Goal: Task Accomplishment & Management: Manage account settings

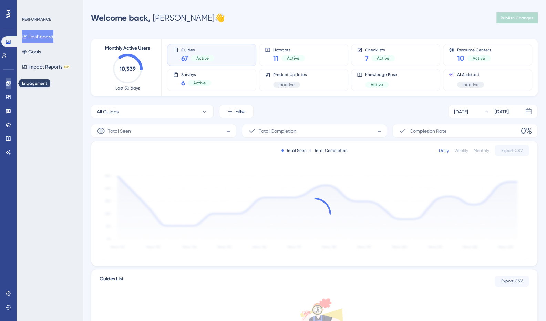
click at [9, 85] on icon at bounding box center [9, 84] width 6 height 6
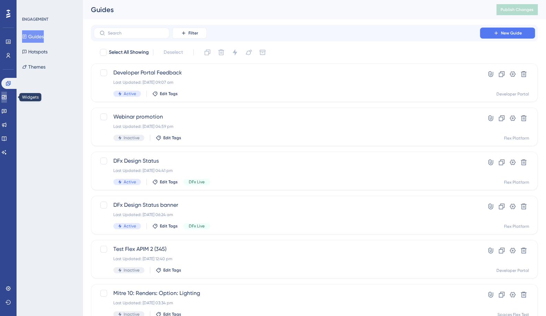
click at [7, 100] on link at bounding box center [4, 97] width 6 height 11
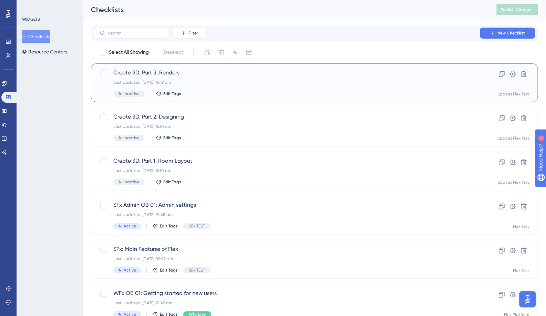
click at [236, 85] on div "Create 3D: Part 3: Renders Last Updated: 05 Aug 2025 11:49 am Inactive Edit Tags" at bounding box center [286, 82] width 347 height 28
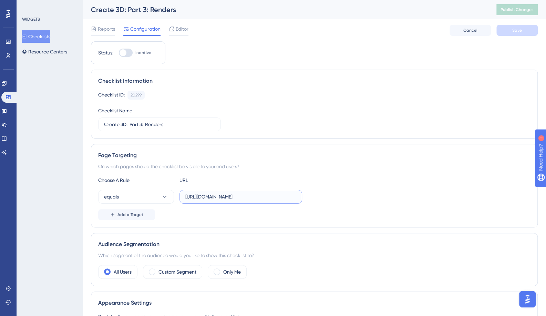
click at [266, 193] on input "https://planner.cyncly-idealspaces.com/uk/design/my-project_o8rWFetC/edit?partn…" at bounding box center [240, 197] width 111 height 8
click at [218, 193] on input "https://planner.cyncly-idealspaces.com/uk/design/my-project_o8rWFetC/edit?partn…" at bounding box center [240, 197] width 111 height 8
drag, startPoint x: 214, startPoint y: 197, endPoint x: 146, endPoint y: 196, distance: 67.8
click at [146, 196] on div "equals https://planner.cyncly-idealspaces.com/uk/design/my-project_o8rWFetC/edi…" at bounding box center [200, 197] width 204 height 14
click at [284, 199] on input "https://planner.cyncly-idealspaces.com/uk/design/my-project_o8rWFetC/edit?partn…" at bounding box center [240, 197] width 111 height 8
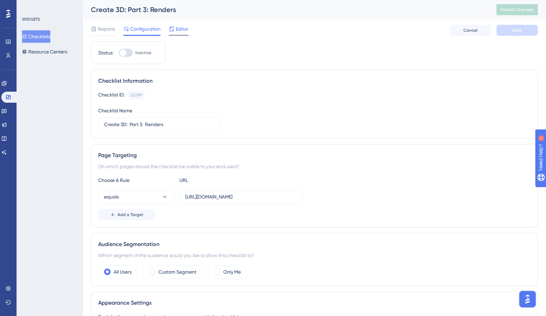
click at [176, 30] on span "Editor" at bounding box center [182, 29] width 13 height 8
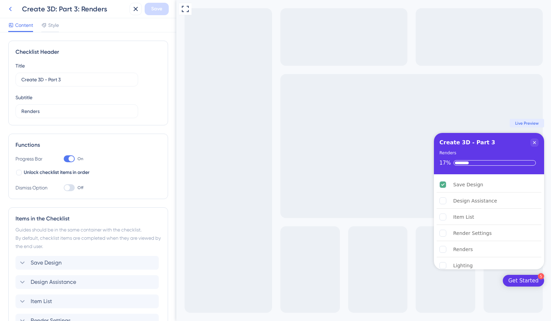
click at [8, 10] on icon at bounding box center [10, 9] width 8 height 8
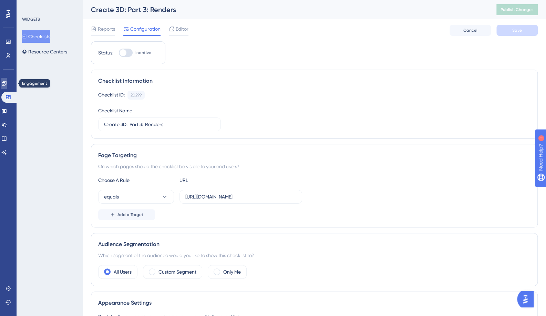
click at [6, 84] on icon at bounding box center [4, 83] width 4 height 4
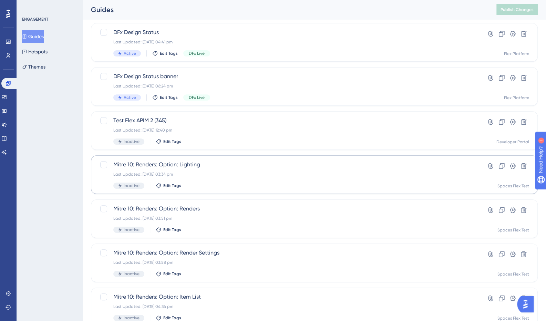
scroll to position [138, 0]
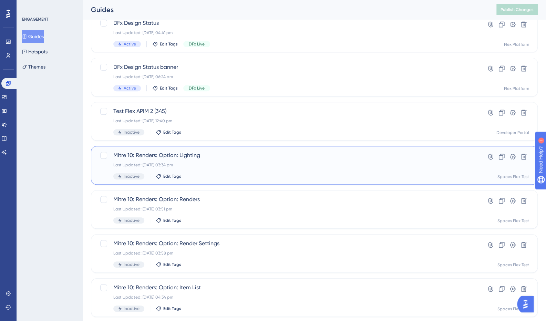
click at [253, 163] on div "Last Updated: 05 Aug 2025 03:34 pm" at bounding box center [286, 165] width 347 height 6
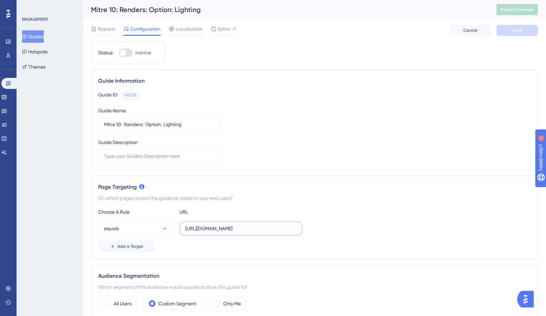
click at [254, 230] on input "https://planner.cyncly-idealspaces.com/uk/design/my-project_o8rWFetC/edit?partn…" at bounding box center [240, 228] width 111 height 8
click at [218, 29] on span "Editor" at bounding box center [224, 29] width 13 height 8
click at [41, 36] on button "Guides" at bounding box center [33, 36] width 22 height 12
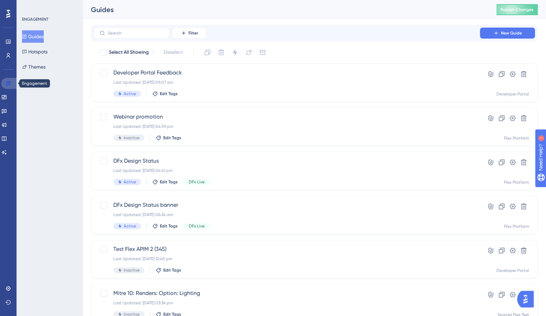
click at [11, 85] on link at bounding box center [9, 83] width 17 height 11
click at [140, 28] on label at bounding box center [132, 33] width 76 height 11
click at [140, 31] on input "text" at bounding box center [136, 33] width 56 height 5
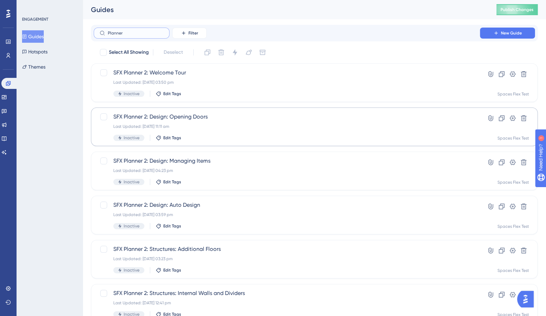
scroll to position [0, 5]
type input "Planner"
click at [312, 211] on div "SFX Planner 2: Design: Auto Design Last Updated: 07 Jul 2025 03:59 pm Inactive …" at bounding box center [286, 215] width 347 height 28
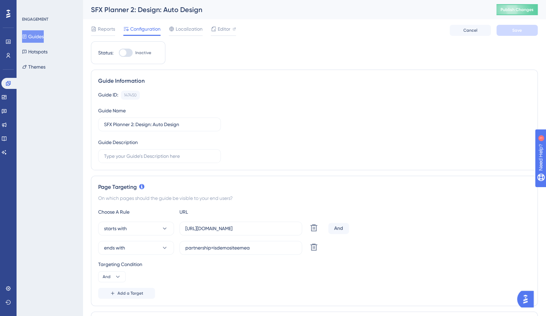
click at [128, 54] on div at bounding box center [126, 53] width 14 height 8
click at [119, 53] on input "Inactive" at bounding box center [118, 53] width 0 height 0
checkbox input "false"
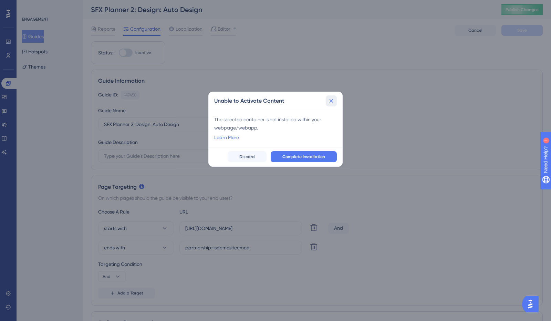
click at [329, 102] on icon at bounding box center [331, 100] width 7 height 7
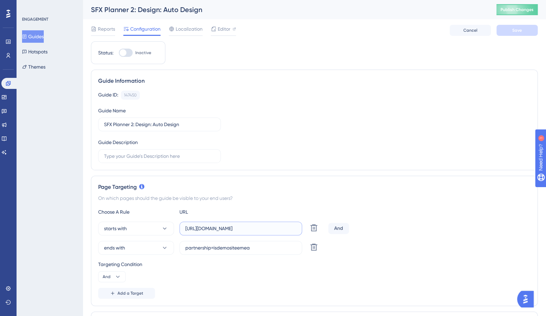
scroll to position [0, 18]
drag, startPoint x: 235, startPoint y: 229, endPoint x: 328, endPoint y: 215, distance: 94.0
click at [328, 215] on div "Choose A Rule URL starts with https://demo-planner.cyncly-idealspaces.com/uk/de…" at bounding box center [314, 253] width 432 height 91
click at [232, 227] on input "https://demo-planner.cyncly-idealspaces.com/uk/design" at bounding box center [240, 228] width 111 height 8
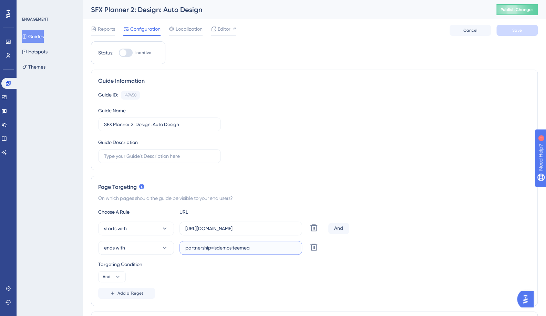
drag, startPoint x: 252, startPoint y: 247, endPoint x: 236, endPoint y: 245, distance: 15.9
click at [236, 245] on input "partnership=isdemositeemea" at bounding box center [240, 248] width 111 height 8
type input "partnership=isdemositena"
click at [509, 29] on button "Save" at bounding box center [516, 30] width 41 height 11
click at [122, 53] on div at bounding box center [122, 52] width 7 height 7
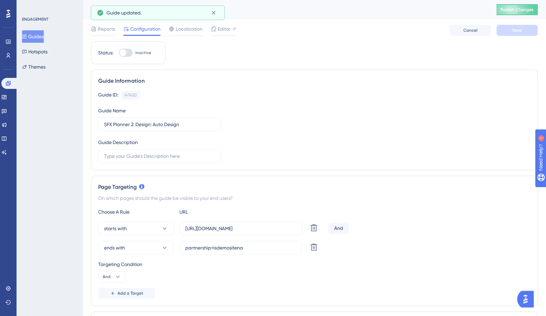
click at [119, 53] on input "Inactive" at bounding box center [118, 53] width 0 height 0
checkbox input "false"
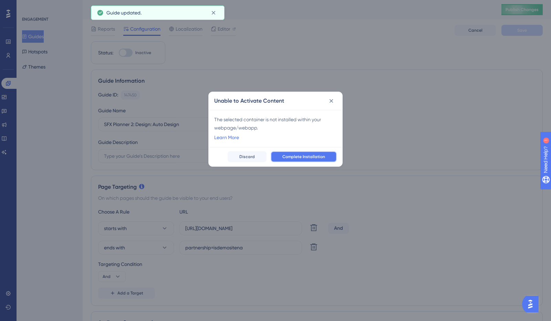
click at [327, 159] on button "Complete Installation" at bounding box center [304, 156] width 66 height 11
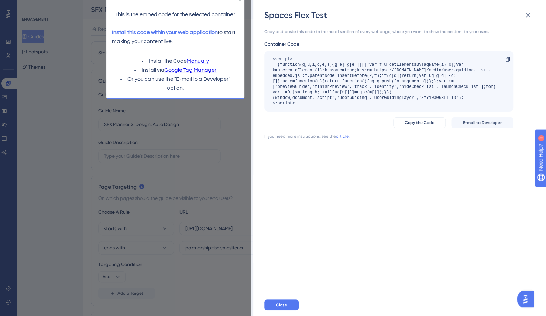
click at [248, 135] on div "Spaces Flex Test Copy and paste this code to the head section of every webpage,…" at bounding box center [273, 158] width 546 height 316
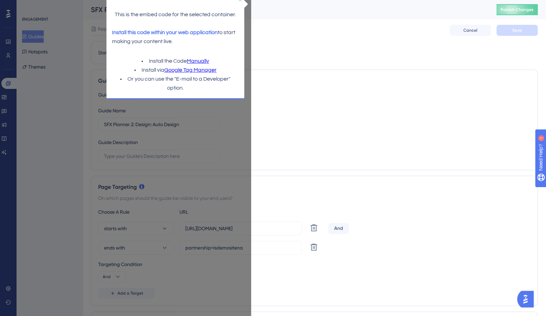
click at [123, 146] on div "Guide Description" at bounding box center [159, 150] width 123 height 25
click at [158, 186] on div "Page Targeting" at bounding box center [314, 187] width 432 height 8
click at [224, 119] on div "Guide ID: 147450 Copy Guide Name SFX Planner 2: Design: Auto Design Guide Descr…" at bounding box center [314, 127] width 432 height 72
click at [472, 30] on span "Cancel" at bounding box center [470, 31] width 14 height 6
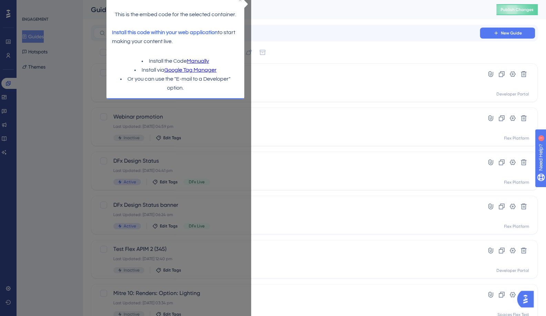
click at [179, 16] on p "This is the embed code for the selected container." at bounding box center [175, 14] width 127 height 9
click at [238, 2] on div "This is the embed code for the selected container. Install this code within you…" at bounding box center [175, 23] width 138 height 55
click at [239, 1] on div "This is the embed code for the selected container. Install this code within you…" at bounding box center [175, 23] width 138 height 55
click at [241, 2] on div "This is the embed code for the selected container. Install this code within you…" at bounding box center [175, 23] width 138 height 55
click at [240, 1] on icon "Close Preview" at bounding box center [239, 0] width 3 height 3
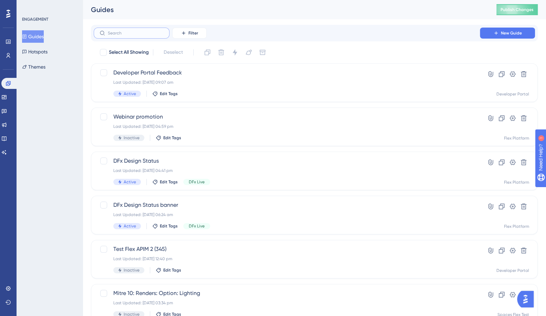
click at [135, 31] on input "text" at bounding box center [136, 33] width 56 height 5
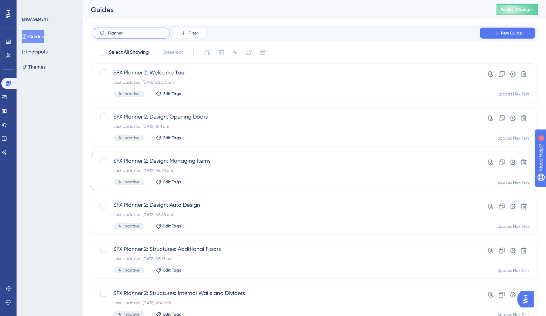
type input "Planner"
drag, startPoint x: 215, startPoint y: 161, endPoint x: 94, endPoint y: 159, distance: 120.8
click at [94, 159] on div "SFX Planner 2: Design: Managing Items Last Updated: 10 Jul 2025 04:23 pm Inacti…" at bounding box center [314, 170] width 446 height 39
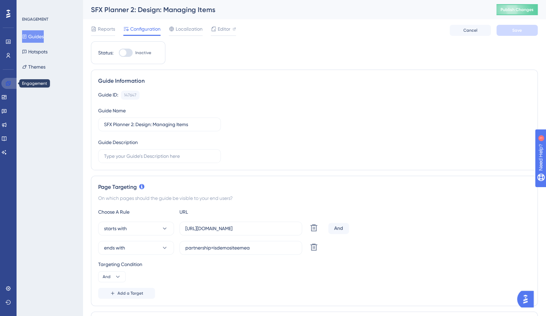
click at [7, 83] on icon at bounding box center [9, 84] width 6 height 6
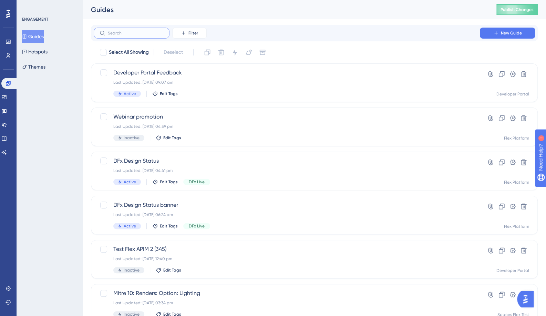
click at [131, 32] on input "text" at bounding box center [136, 33] width 56 height 5
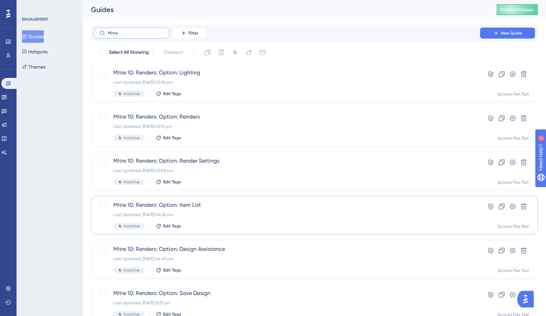
type input "Mitre"
click at [229, 212] on div "Last Updated: 05 Aug 2025 04:34 pm" at bounding box center [286, 215] width 347 height 6
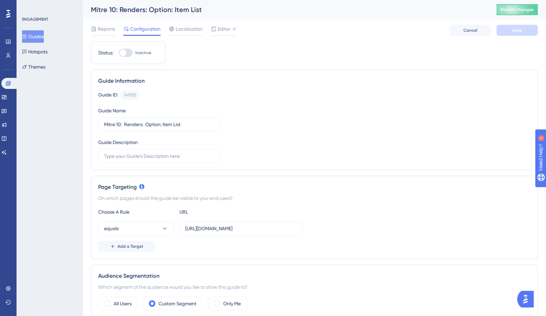
click at [121, 53] on div at bounding box center [122, 52] width 7 height 7
click at [119, 53] on input "Inactive" at bounding box center [118, 53] width 0 height 0
checkbox input "false"
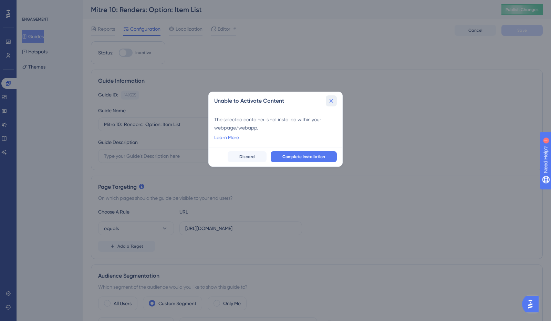
click at [332, 101] on icon at bounding box center [331, 101] width 4 height 4
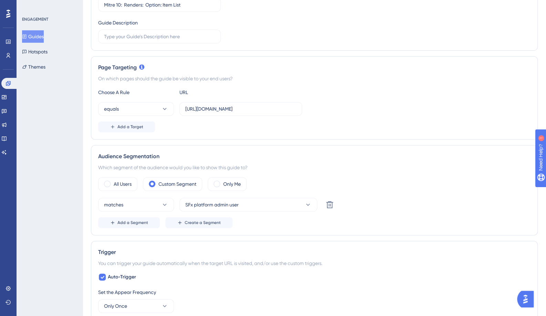
scroll to position [172, 0]
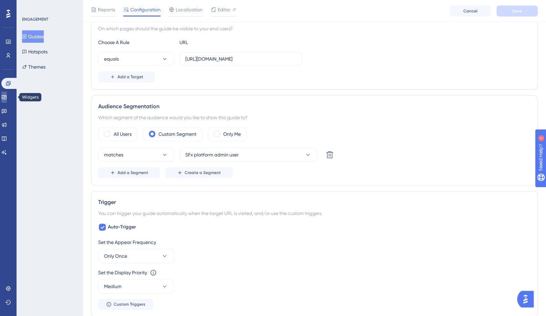
click at [6, 99] on icon at bounding box center [4, 97] width 4 height 4
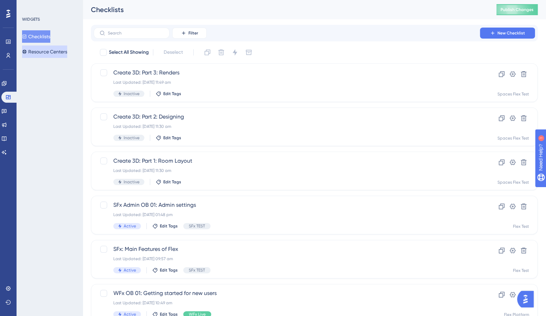
click at [43, 50] on button "Resource Centers" at bounding box center [44, 51] width 45 height 12
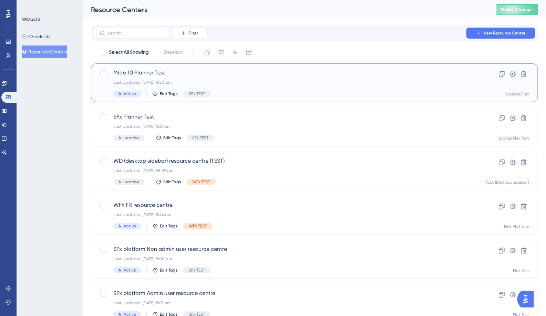
click at [261, 80] on div "Last Updated: 05 Aug 2025 11:50 am" at bounding box center [286, 83] width 347 height 6
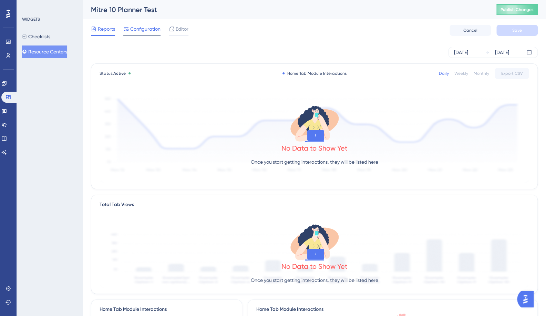
click at [131, 28] on span "Configuration" at bounding box center [145, 29] width 30 height 8
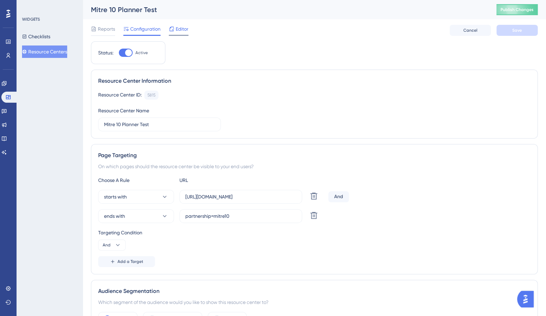
click at [181, 31] on span "Editor" at bounding box center [182, 29] width 13 height 8
